Goal: Task Accomplishment & Management: Manage account settings

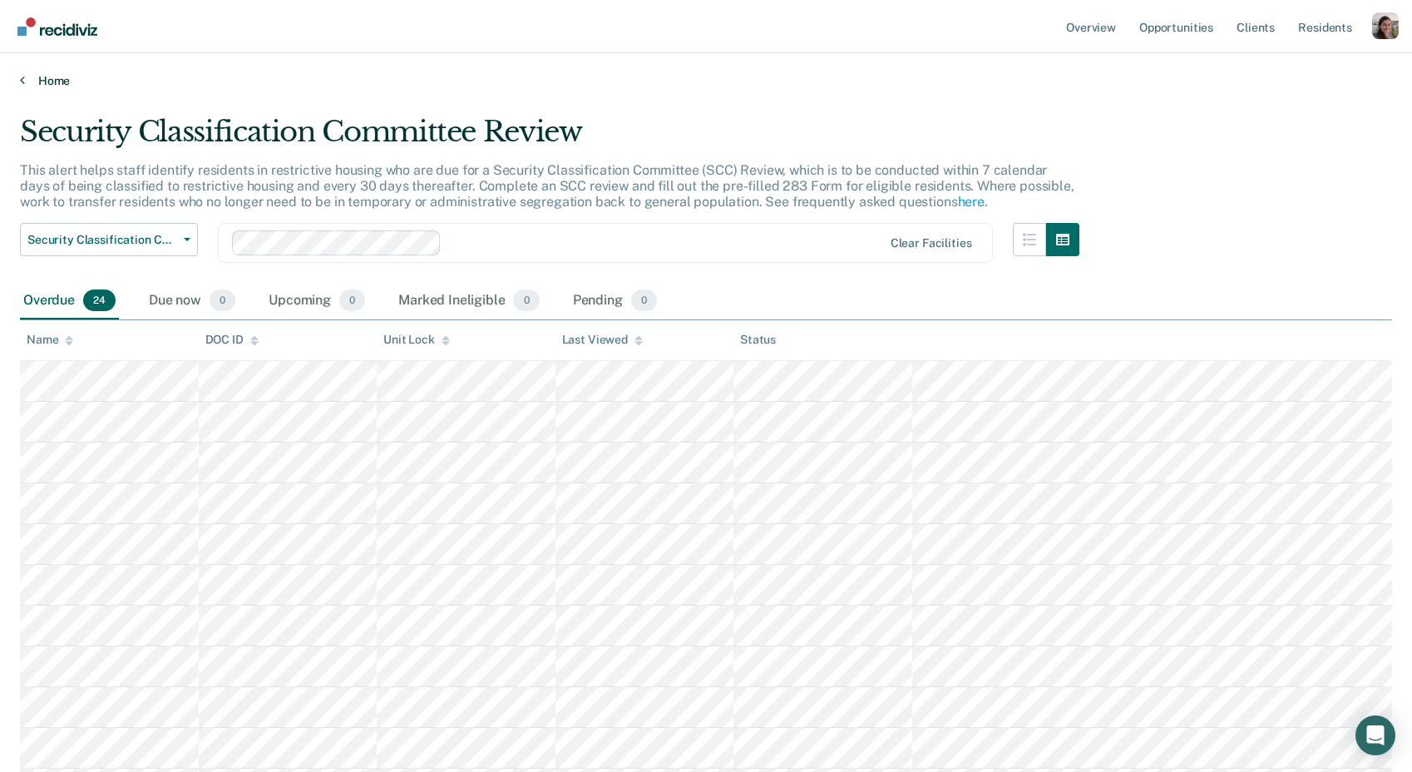
click at [27, 81] on link "Home" at bounding box center [706, 80] width 1372 height 15
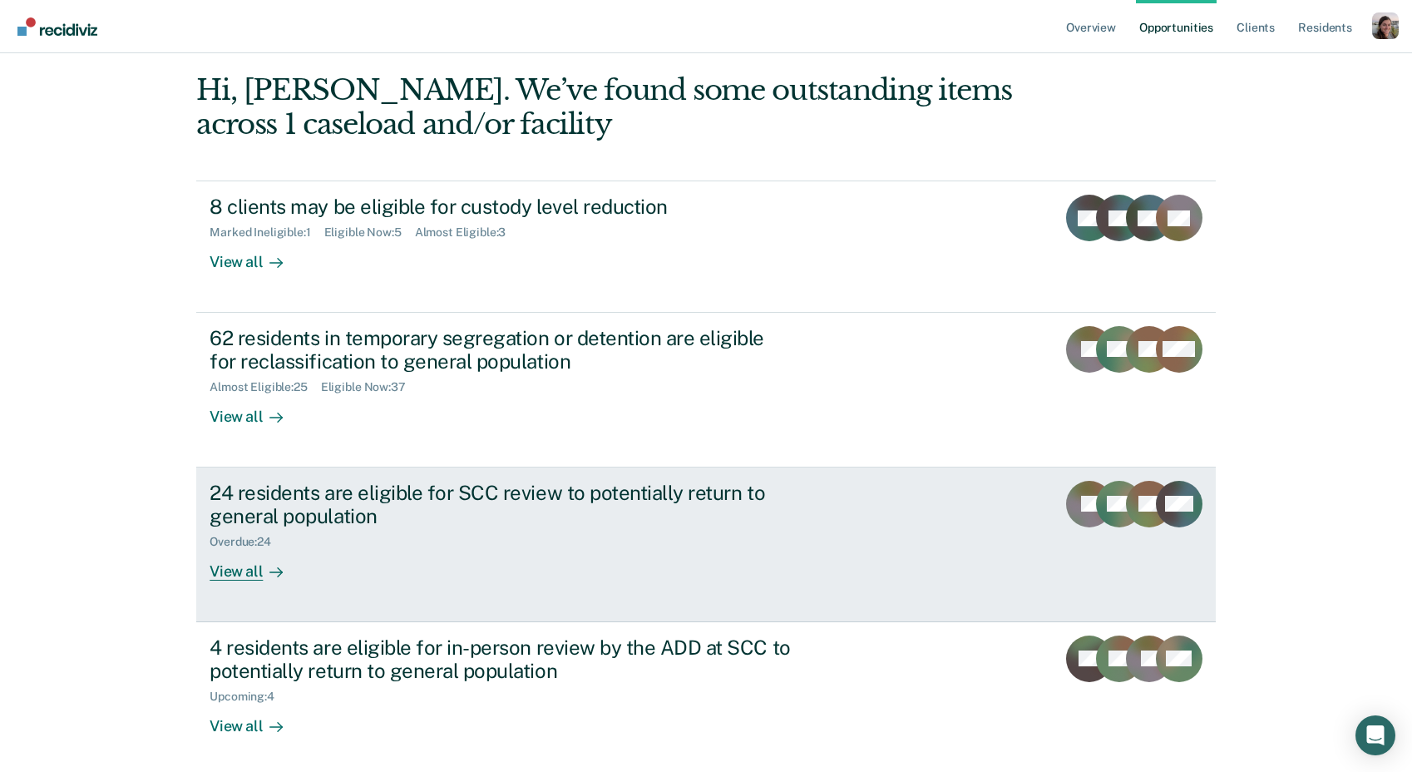
scroll to position [106, 0]
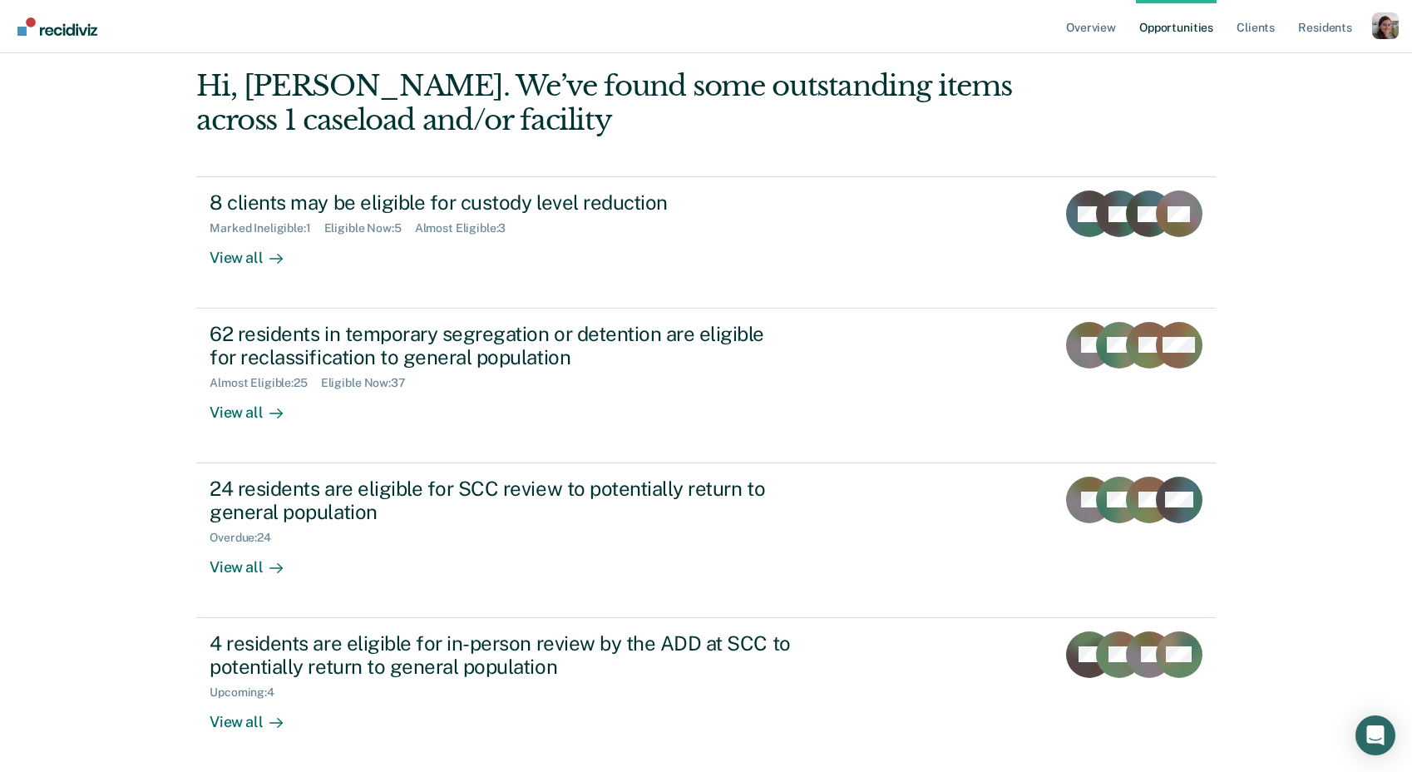
click at [132, 622] on div "Overview Opportunities Client s Resident s Profile How it works Log Out Agent F…" at bounding box center [706, 280] width 1412 height 772
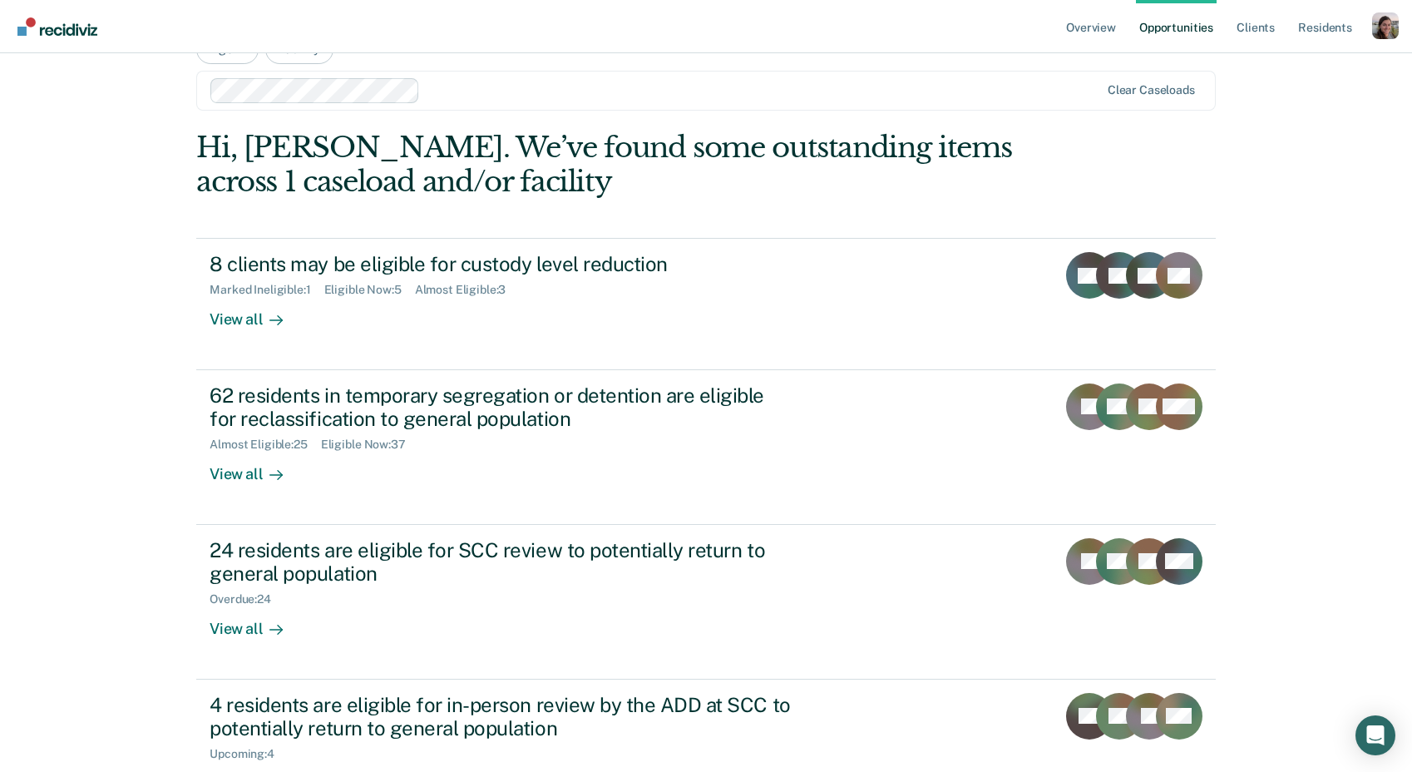
scroll to position [0, 0]
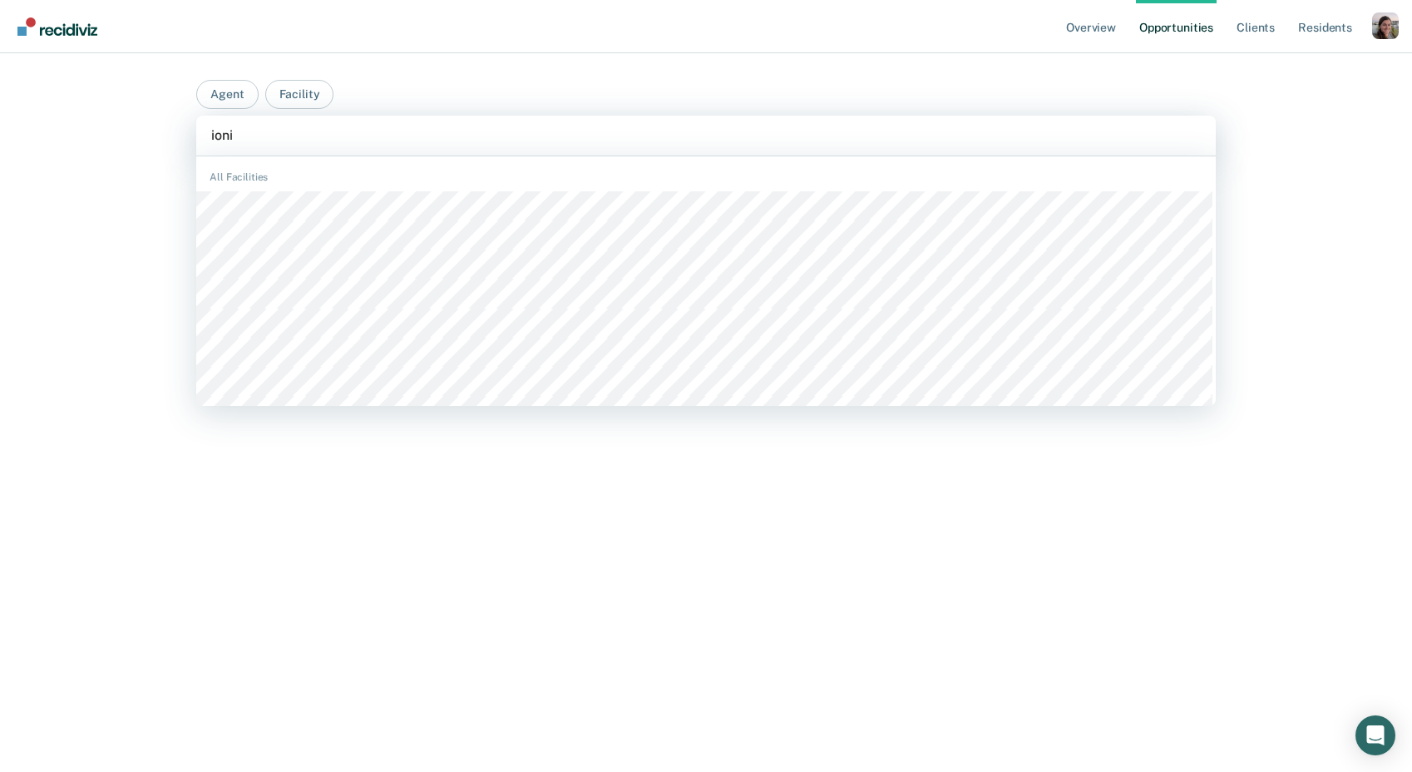
type input "ionia"
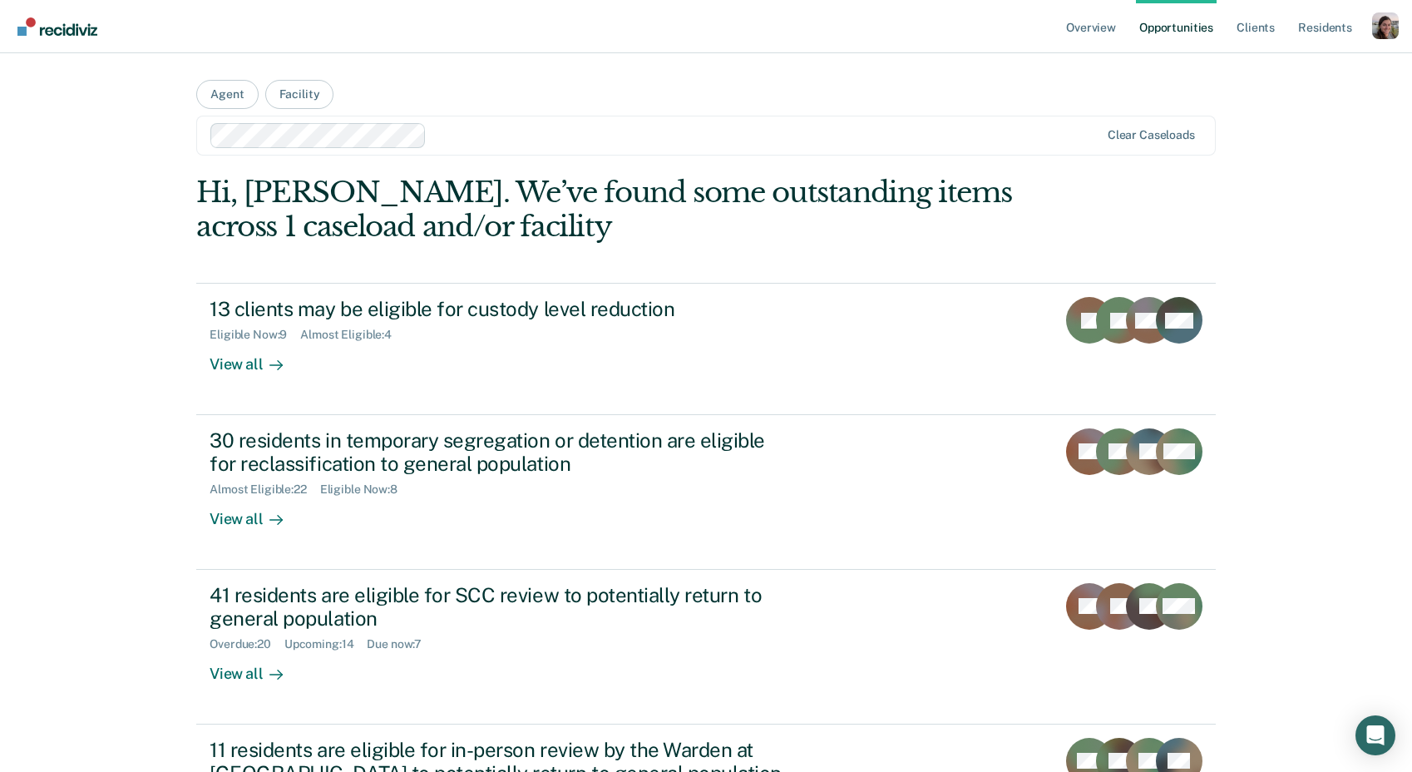
click at [109, 421] on div "Overview Opportunities Client s Resident s Profile How it works Log Out Agent F…" at bounding box center [706, 386] width 1412 height 772
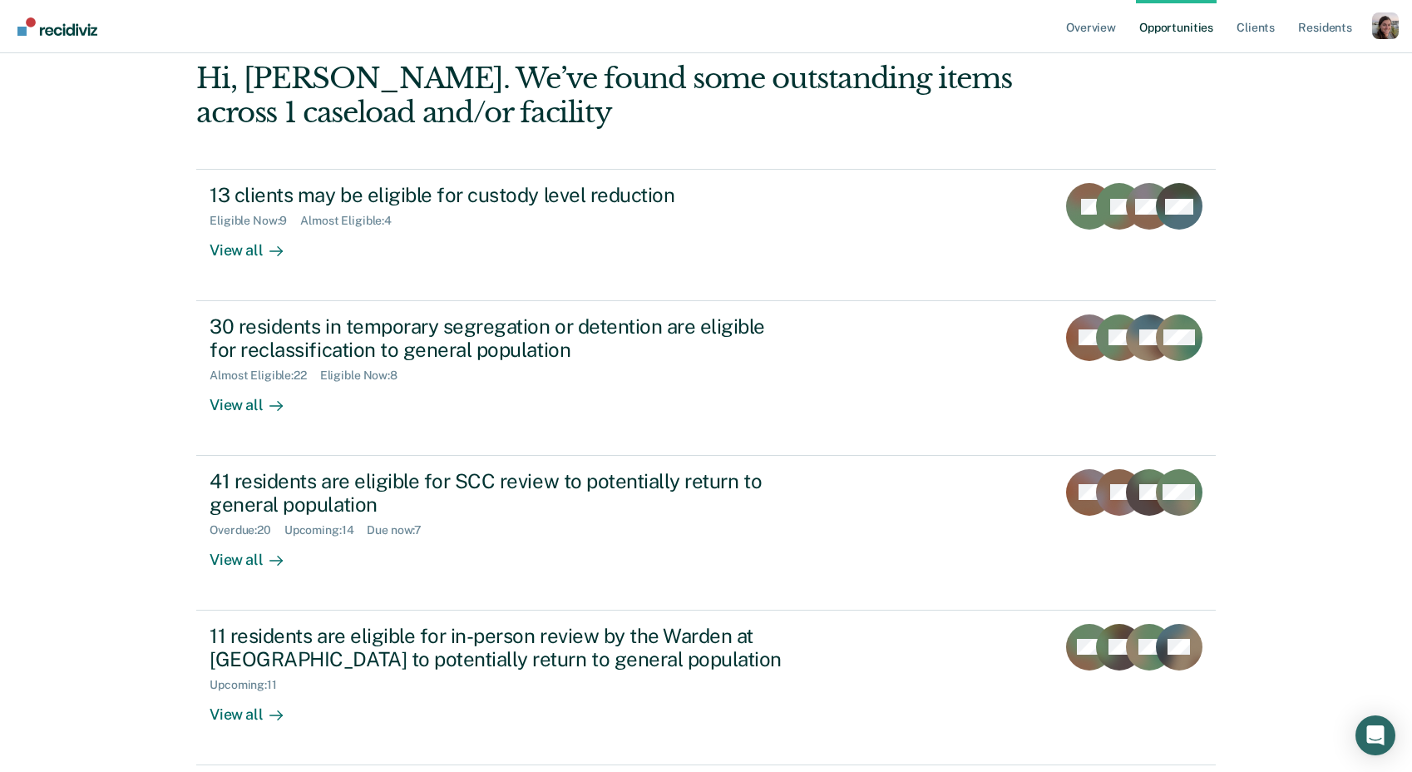
scroll to position [114, 0]
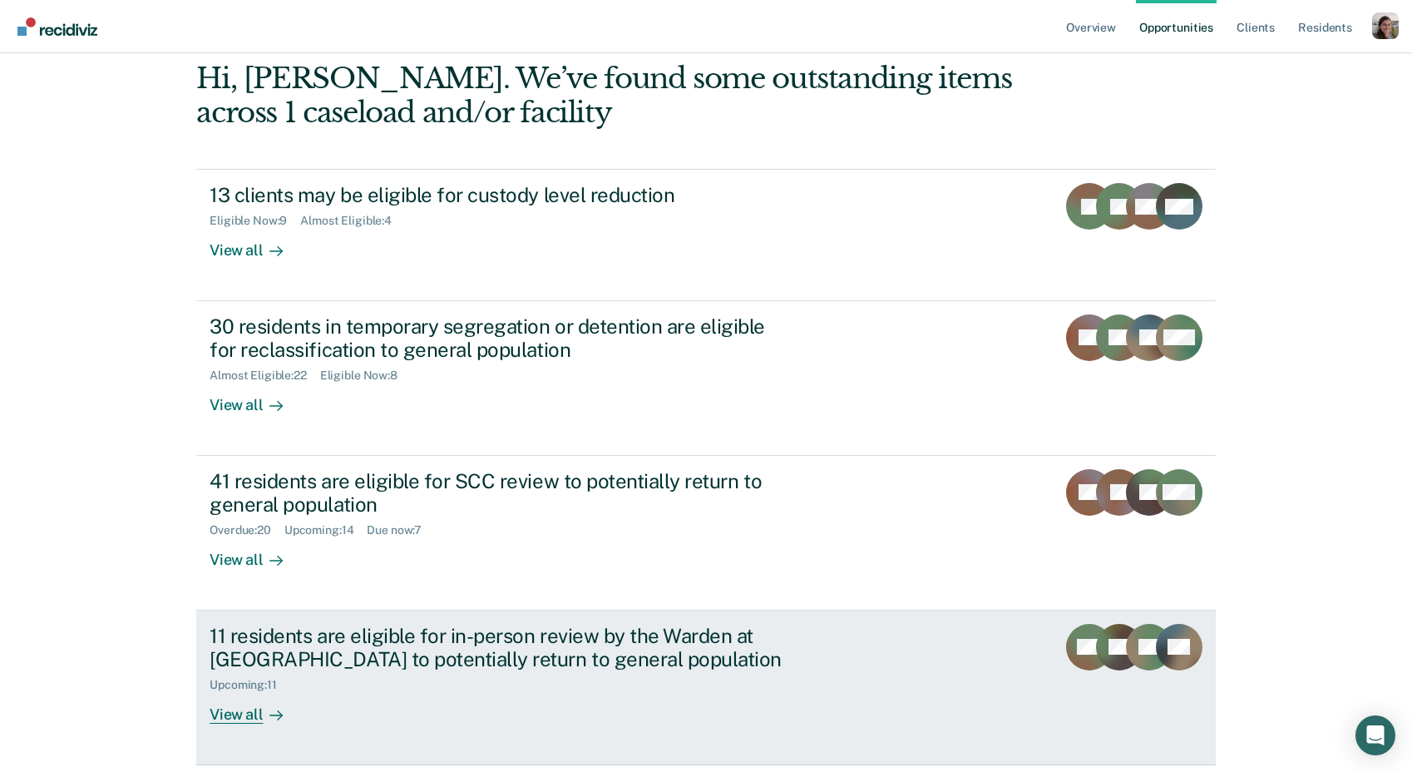
click at [237, 713] on div "View all" at bounding box center [256, 708] width 93 height 32
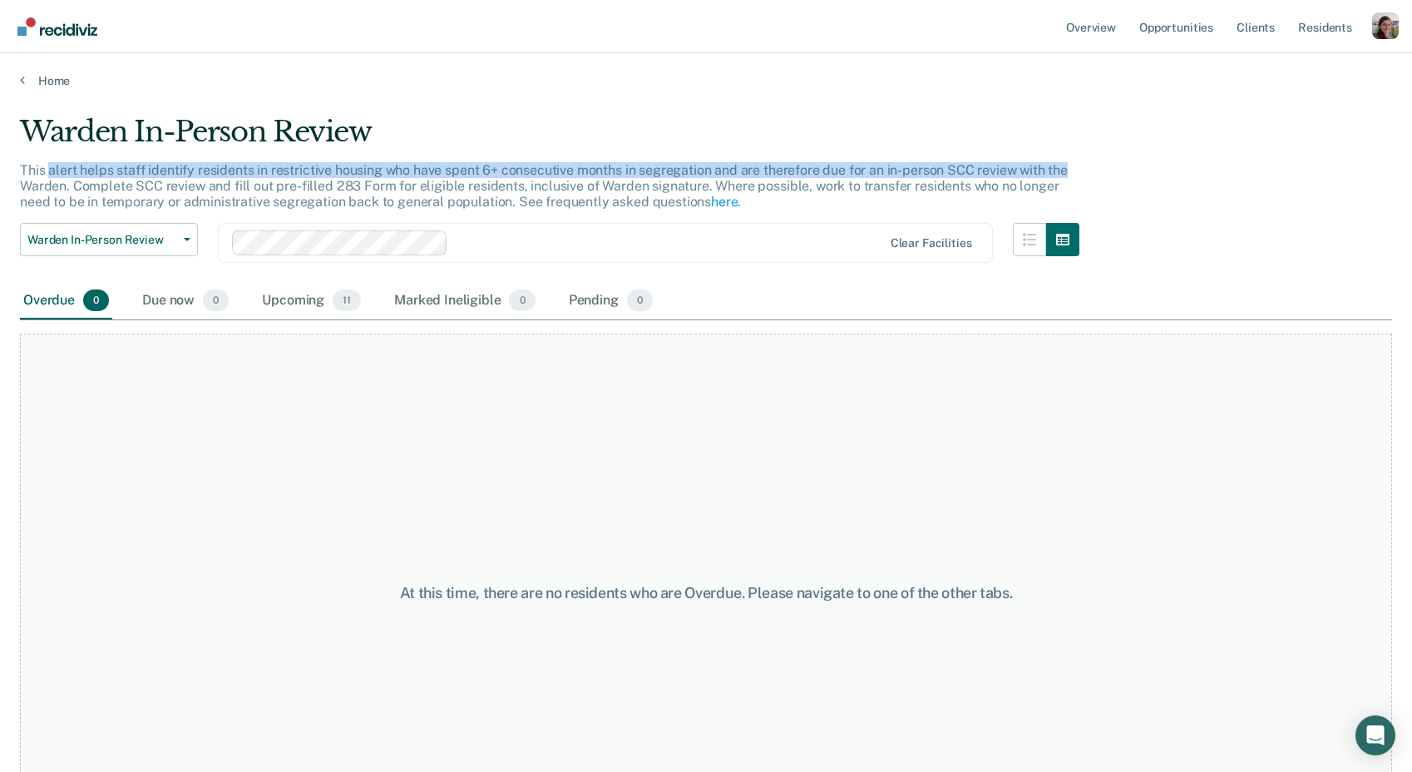
drag, startPoint x: 49, startPoint y: 175, endPoint x: 1094, endPoint y: 167, distance: 1045.1
click at [1094, 167] on div "Warden In-Person Review This alert helps staff identify residents in restrictiv…" at bounding box center [706, 381] width 1372 height 532
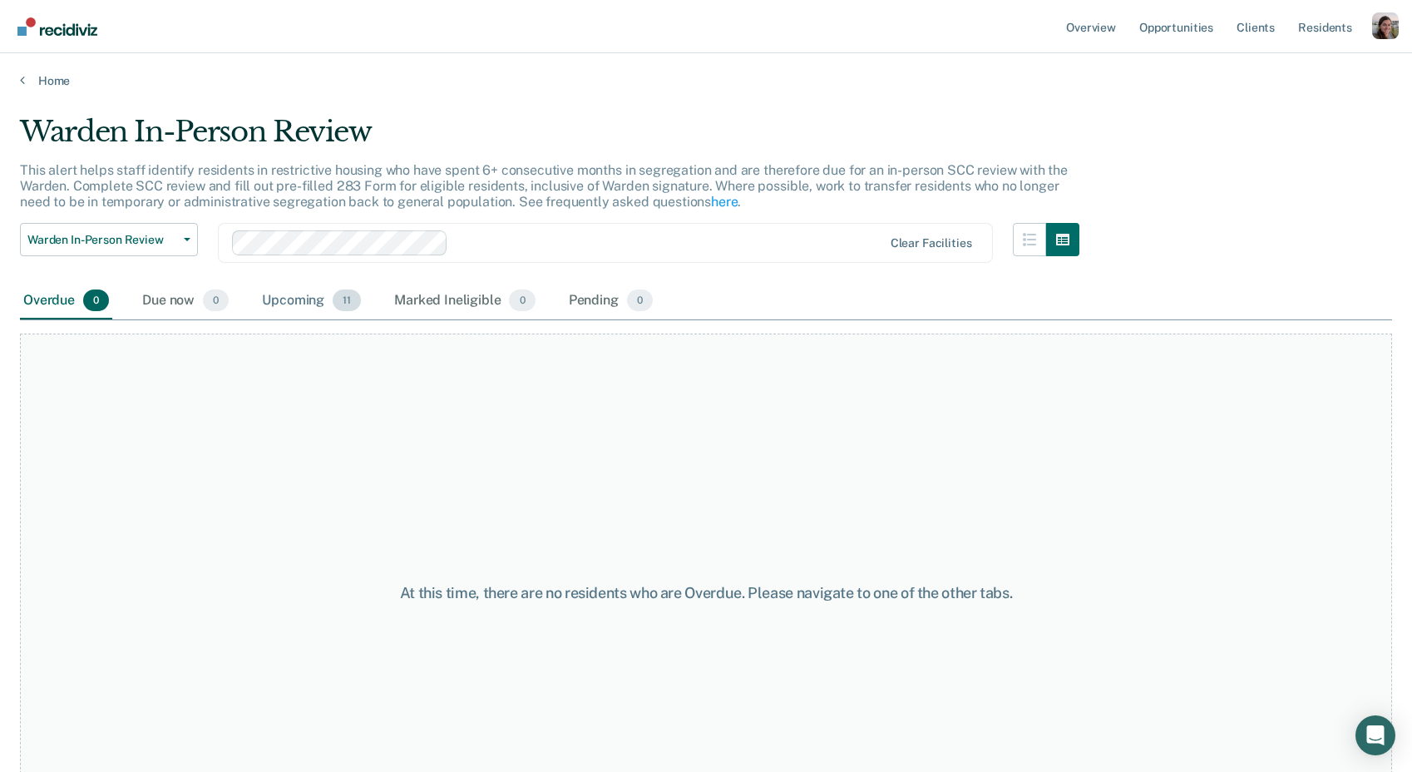
click at [289, 300] on div "Upcoming 11" at bounding box center [312, 301] width 106 height 37
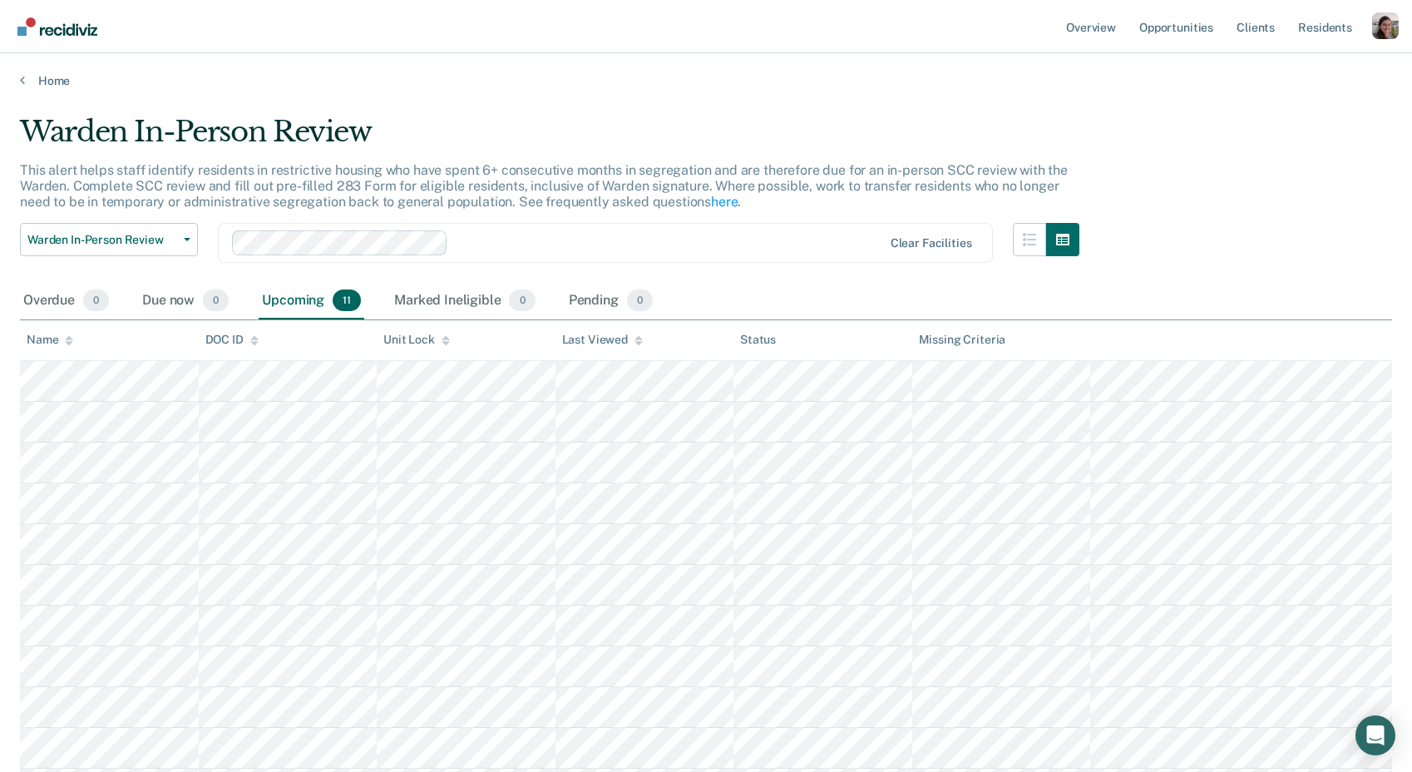
click at [19, 82] on div "Home" at bounding box center [706, 70] width 1412 height 35
click at [22, 81] on icon at bounding box center [22, 79] width 5 height 13
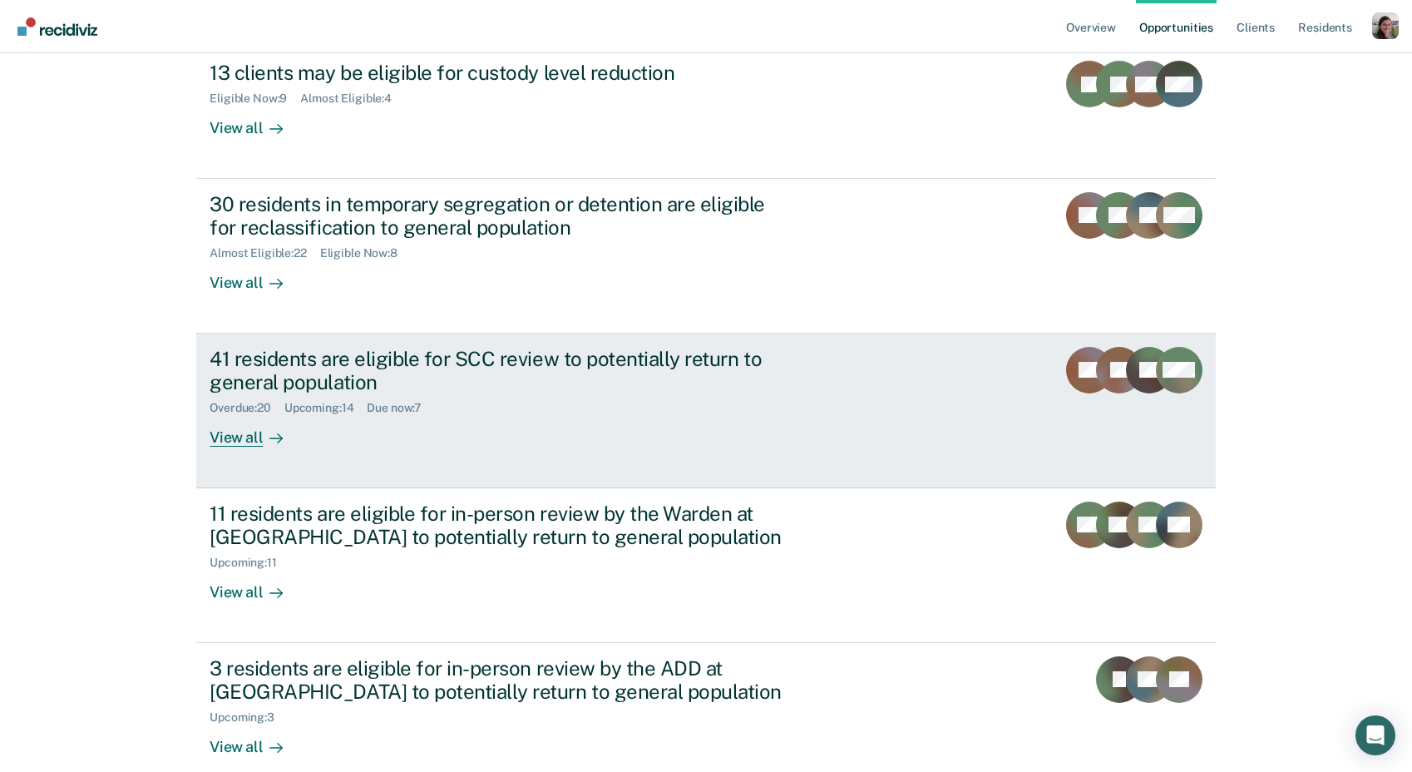
scroll to position [261, 0]
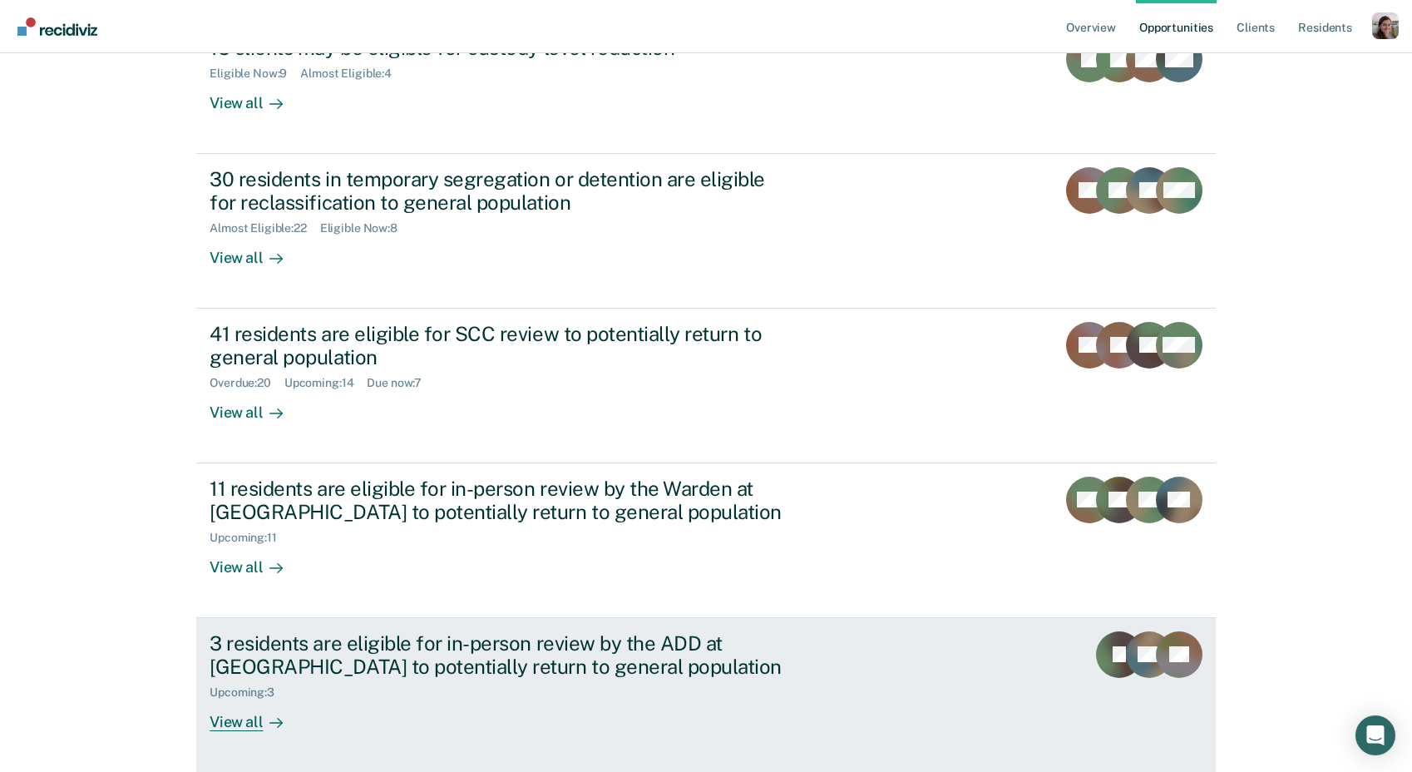
click at [271, 718] on icon at bounding box center [275, 722] width 13 height 13
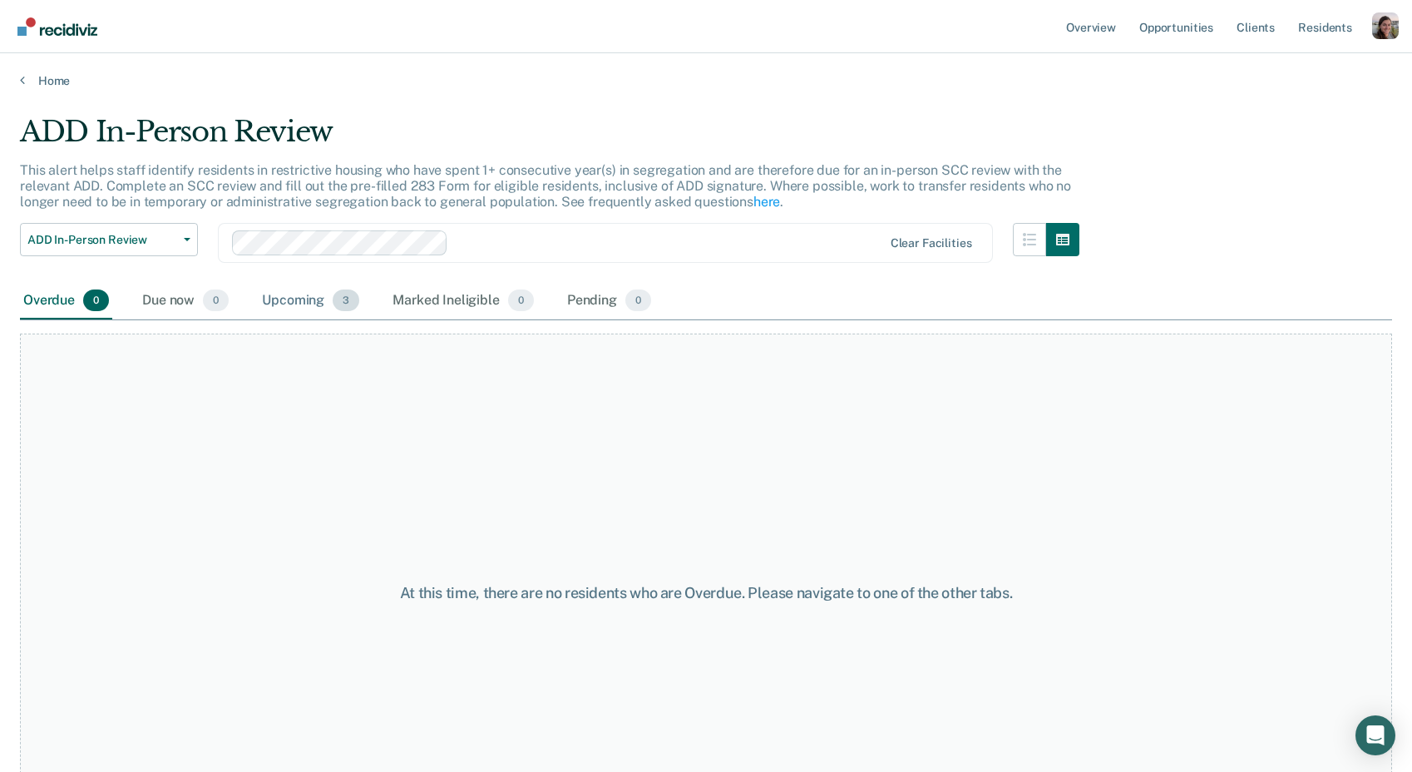
click at [288, 303] on div "Upcoming 3" at bounding box center [311, 301] width 104 height 37
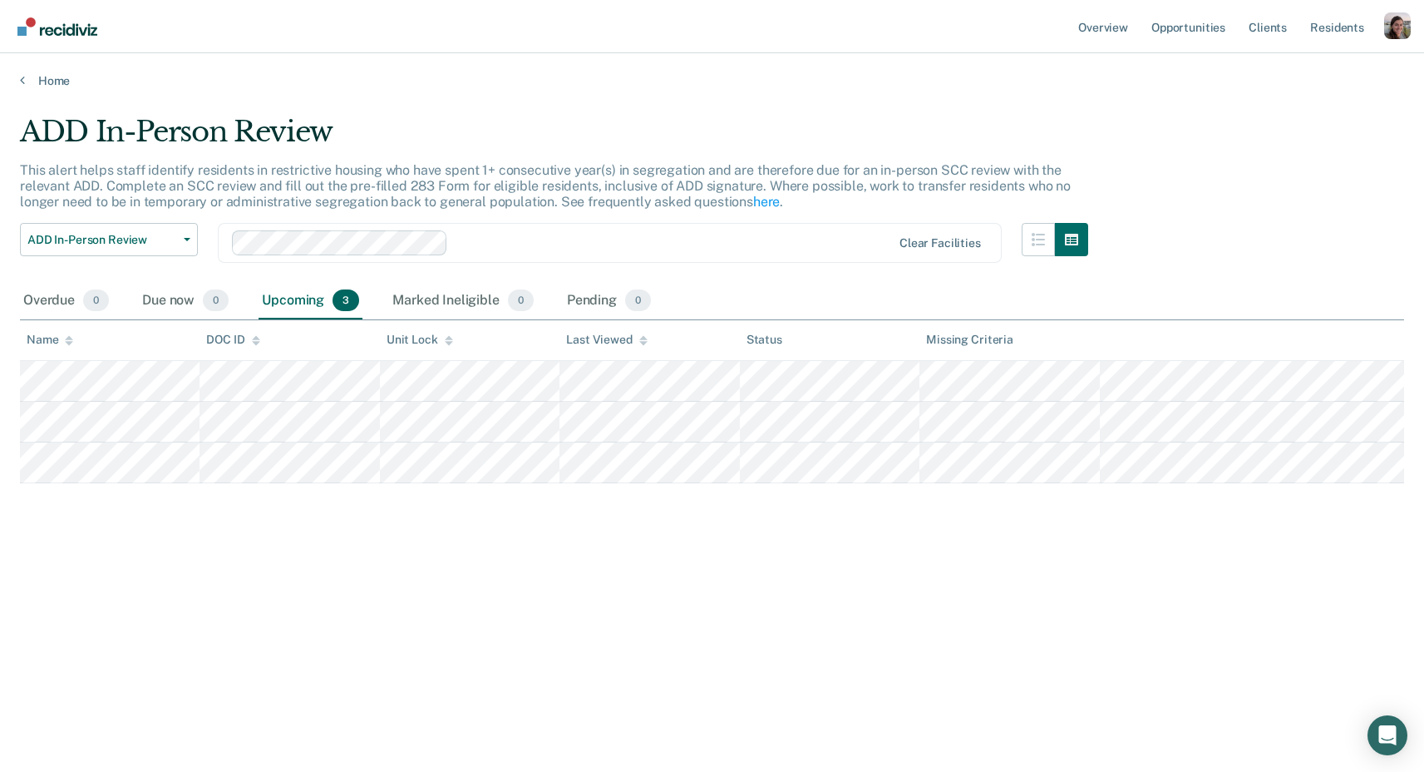
click at [598, 677] on div "ADD In-Person Review This alert helps staff identify residents in restrictive h…" at bounding box center [712, 407] width 1384 height 585
